Goal: Navigation & Orientation: Go to known website

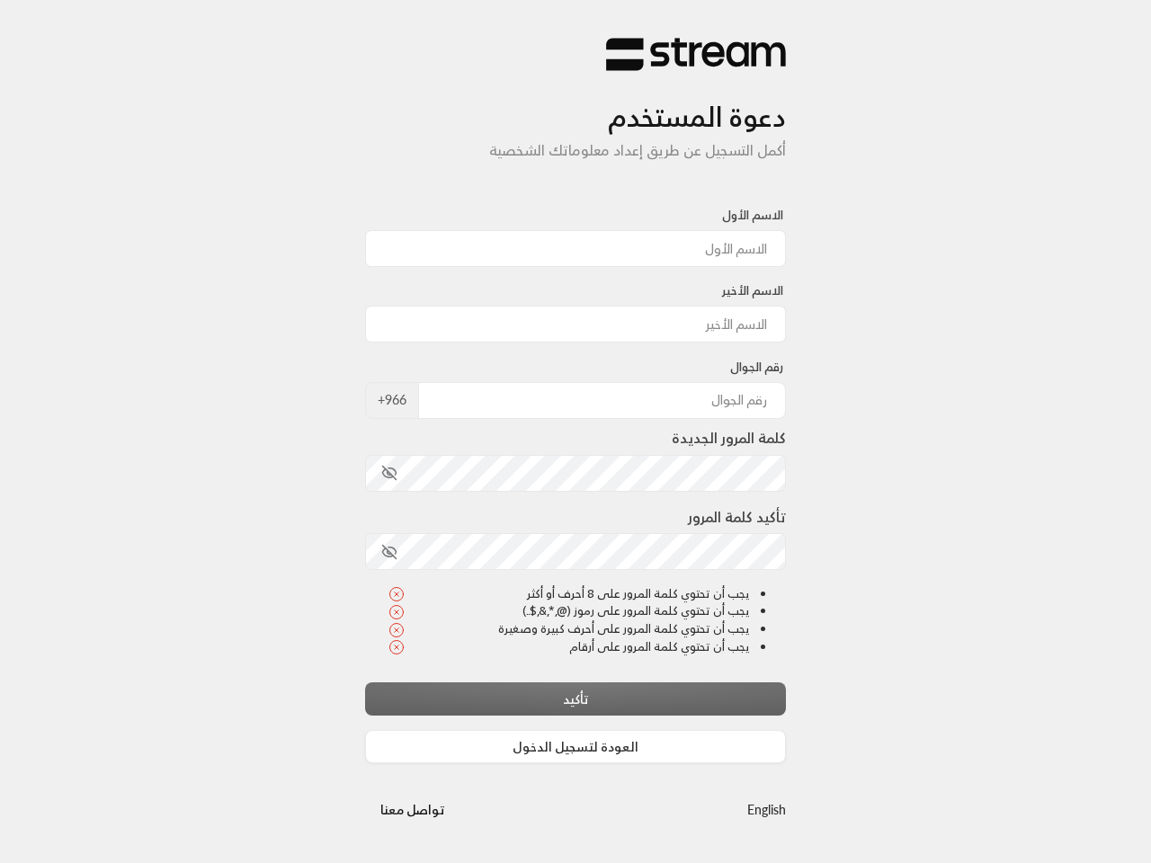
click at [576, 432] on div "كلمة المرور الجديدة" at bounding box center [575, 459] width 421 height 64
click at [389, 473] on icon "toggle password visibility" at bounding box center [389, 473] width 13 height 13
click at [389, 552] on icon "toggle password visibility" at bounding box center [389, 551] width 13 height 13
click at [576, 747] on button "العودة لتسجيل الدخول" at bounding box center [575, 746] width 421 height 33
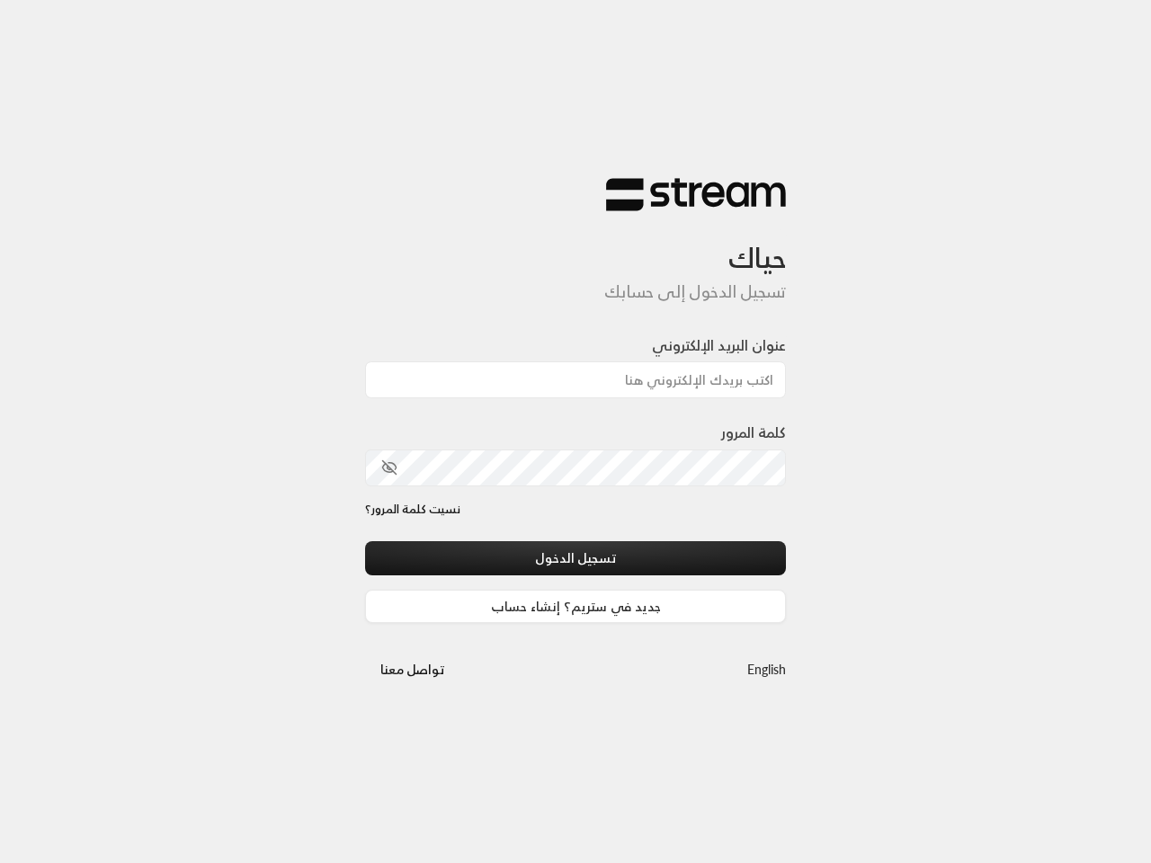
click at [766, 809] on div "حياك تسجيل الدخول إلى حسابك عنوان البريد الإلكتروني كلمة المرور نسيت كلمة المرو…" at bounding box center [575, 431] width 1151 height 863
